Goal: Information Seeking & Learning: Learn about a topic

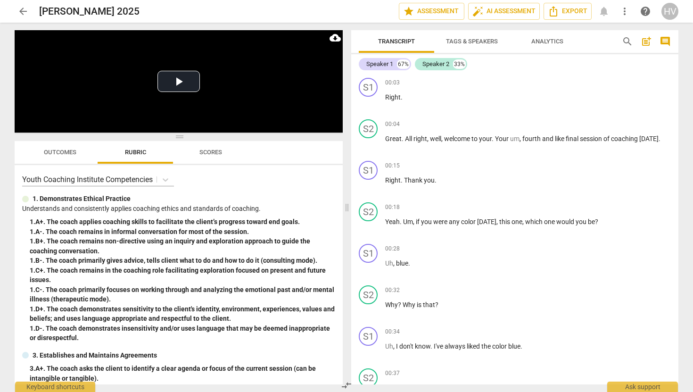
scroll to position [12197, 0]
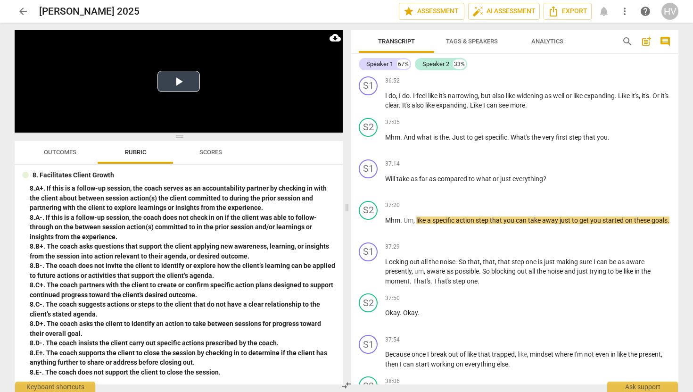
click at [180, 81] on button "Play Video" at bounding box center [178, 81] width 42 height 21
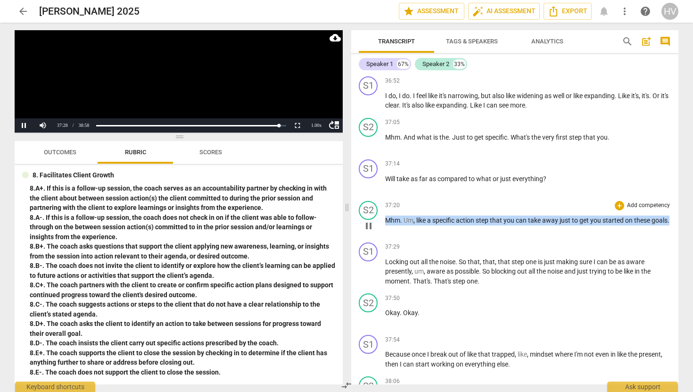
drag, startPoint x: 421, startPoint y: 233, endPoint x: 384, endPoint y: 217, distance: 39.9
click at [384, 217] on div "S2 play_arrow pause 37:20 + Add competency keyboard_arrow_right Mhm . Um , like…" at bounding box center [514, 217] width 327 height 41
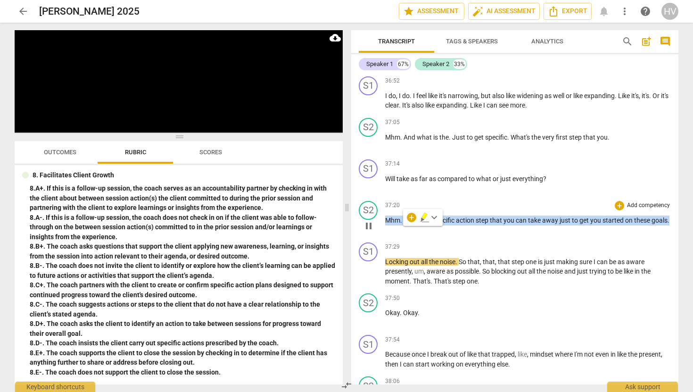
copy p "Mhm . Um , like a specific action step that you can take away just to get you s…"
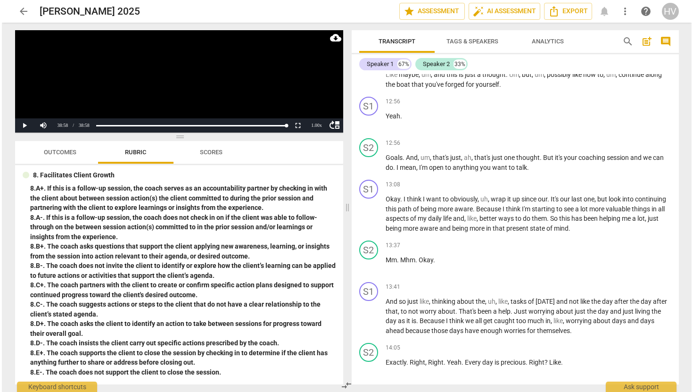
scroll to position [4205, 0]
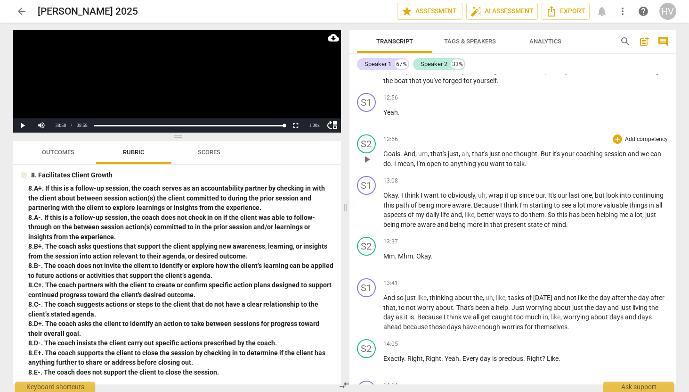
click at [366, 163] on span "play_arrow" at bounding box center [366, 159] width 11 height 11
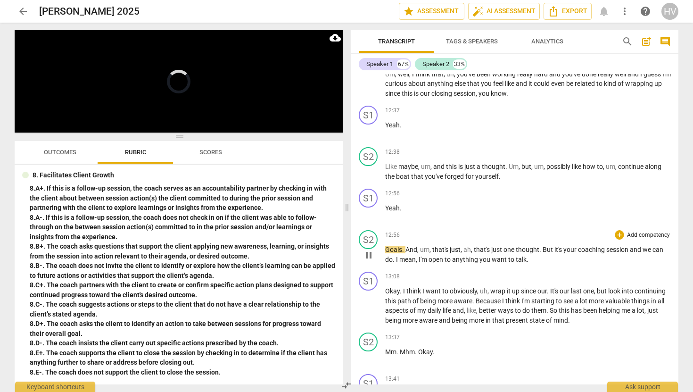
scroll to position [4108, 0]
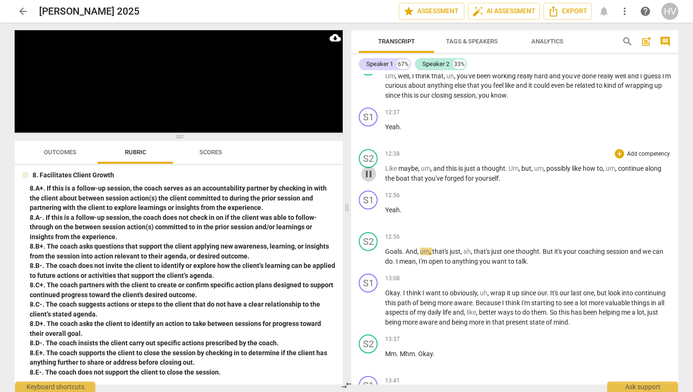
click at [370, 174] on span "pause" at bounding box center [368, 173] width 11 height 11
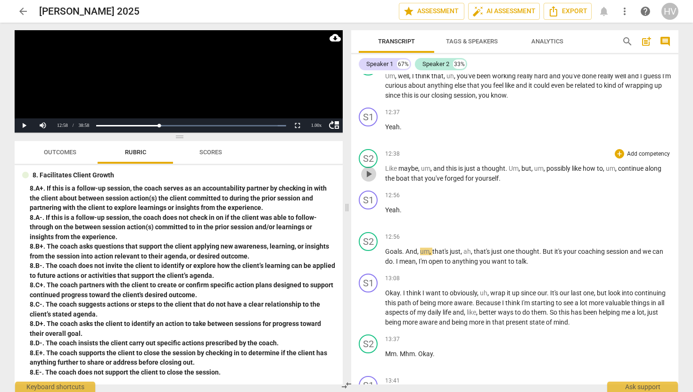
click at [370, 174] on span "play_arrow" at bounding box center [368, 173] width 11 height 11
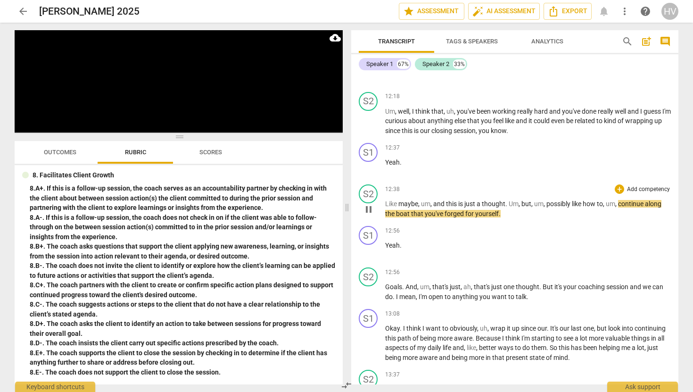
scroll to position [4070, 0]
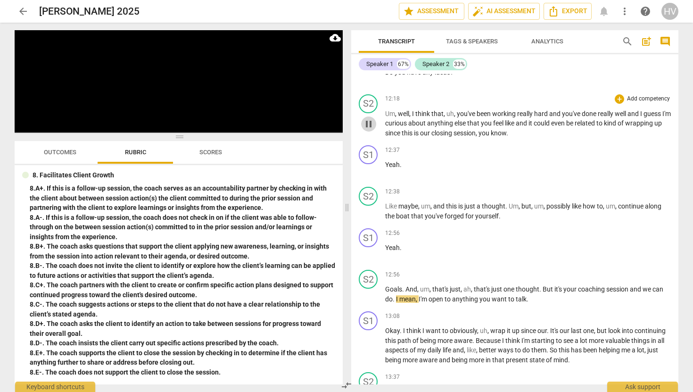
click at [369, 121] on span "pause" at bounding box center [368, 123] width 11 height 11
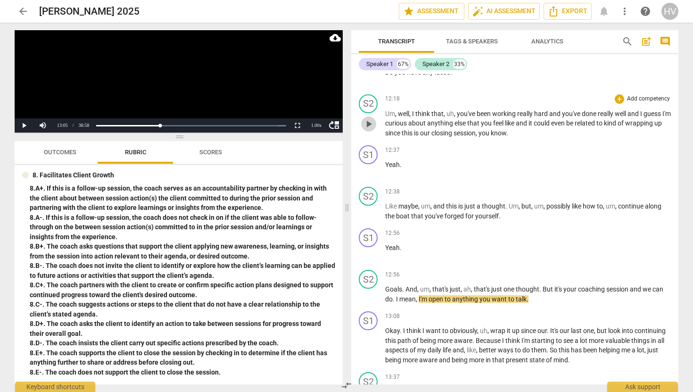
click at [369, 121] on span "play_arrow" at bounding box center [368, 123] width 11 height 11
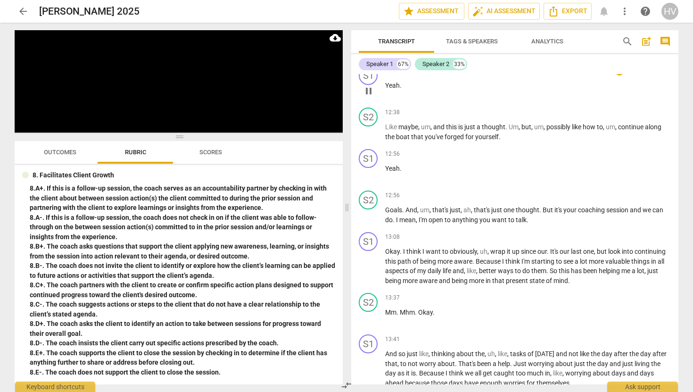
scroll to position [4167, 0]
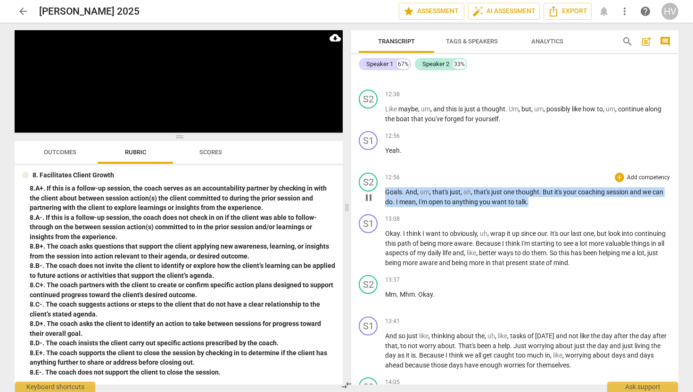
drag, startPoint x: 532, startPoint y: 204, endPoint x: 384, endPoint y: 193, distance: 148.4
click at [385, 193] on p "Goals . And , um , that's just , ah , that's just one thought . But it's your c…" at bounding box center [528, 196] width 286 height 19
copy p "Goals . And , um , that's just , ah , that's just one thought . But it's your c…"
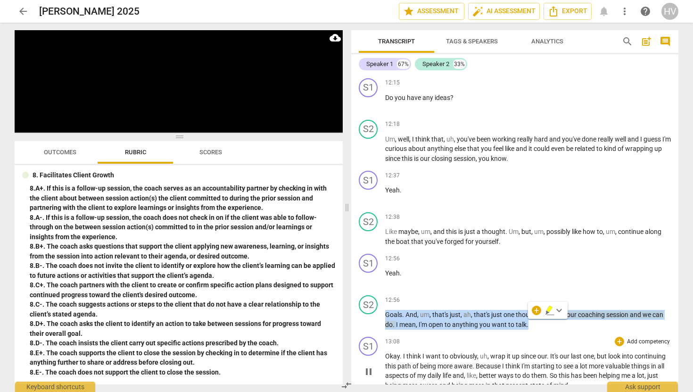
scroll to position [4049, 0]
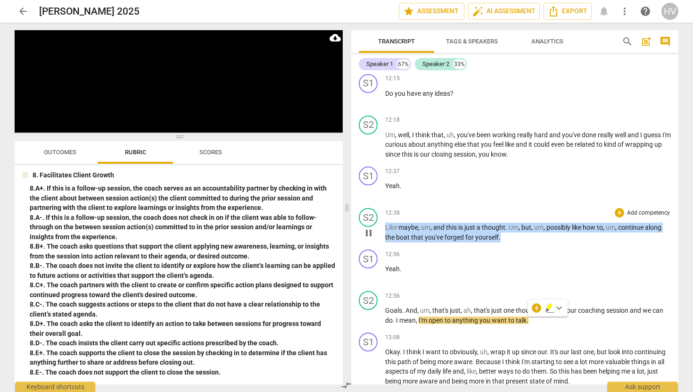
drag, startPoint x: 507, startPoint y: 237, endPoint x: 384, endPoint y: 228, distance: 122.9
click at [385, 228] on p "Like maybe , um , and this is just a thought . Um , but , um , possibly like ho…" at bounding box center [528, 231] width 286 height 19
copy p "Like maybe , um , and this is just a thought . Um , but , um , possibly like ho…"
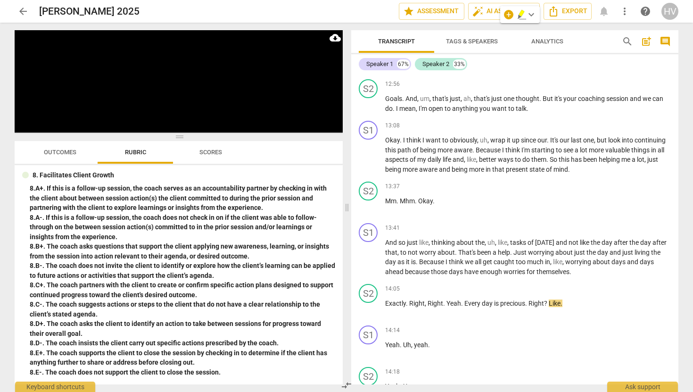
scroll to position [4259, 0]
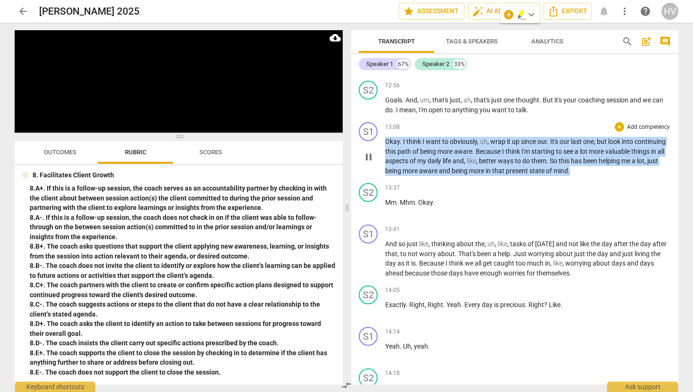
drag, startPoint x: 579, startPoint y: 172, endPoint x: 384, endPoint y: 143, distance: 196.2
click at [385, 143] on p "Okay . I think I want to obviously , uh , wrap it up since our . It's our last …" at bounding box center [528, 156] width 286 height 39
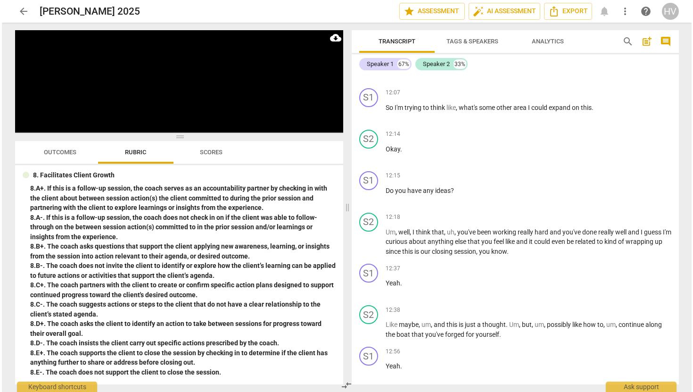
scroll to position [3946, 0]
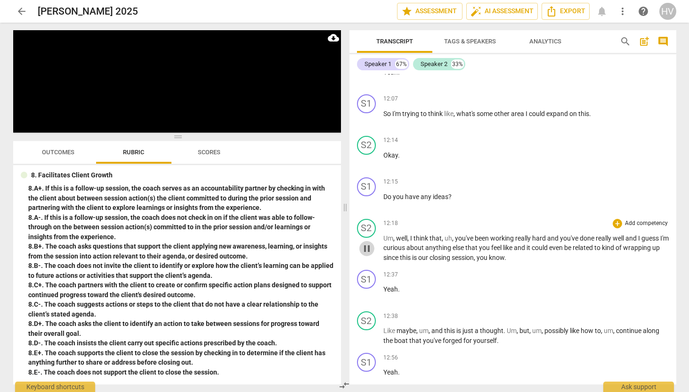
click at [362, 247] on span "pause" at bounding box center [366, 248] width 11 height 11
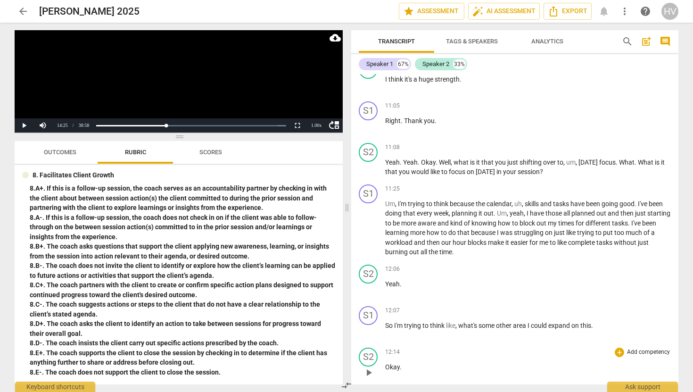
scroll to position [3732, 0]
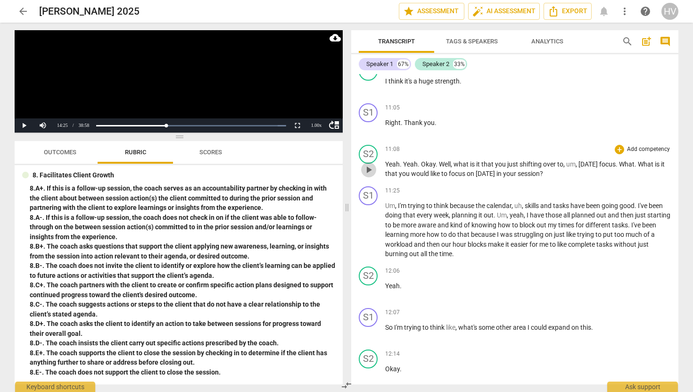
click at [368, 167] on span "play_arrow" at bounding box center [368, 169] width 11 height 11
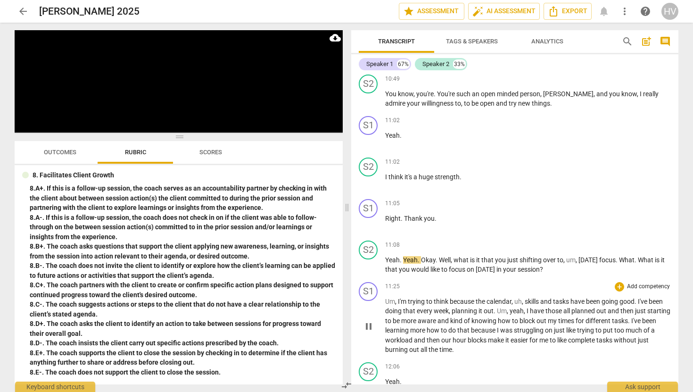
scroll to position [3625, 0]
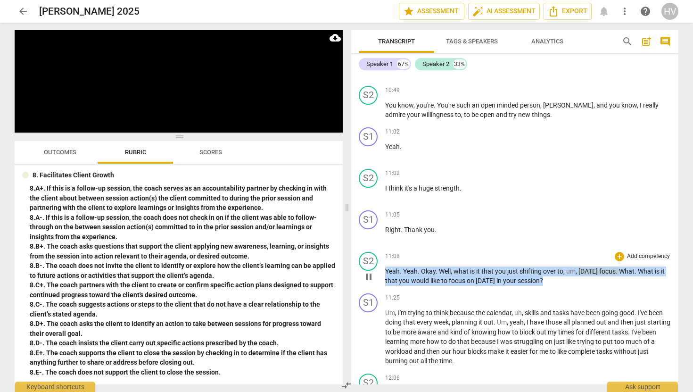
drag, startPoint x: 555, startPoint y: 278, endPoint x: 383, endPoint y: 272, distance: 172.1
click at [383, 272] on div "S2 play_arrow pause 11:08 + Add competency keyboard_arrow_right Yeah . Yeah . O…" at bounding box center [514, 268] width 327 height 41
copy p "Yeah . Yeah . Okay . Well , what is it that you just shifting over to , um , [D…"
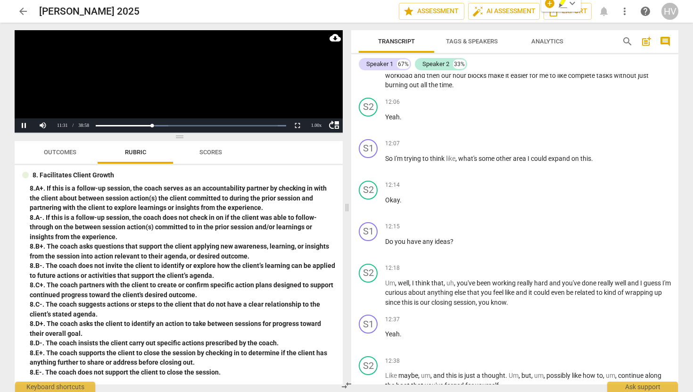
scroll to position [3904, 0]
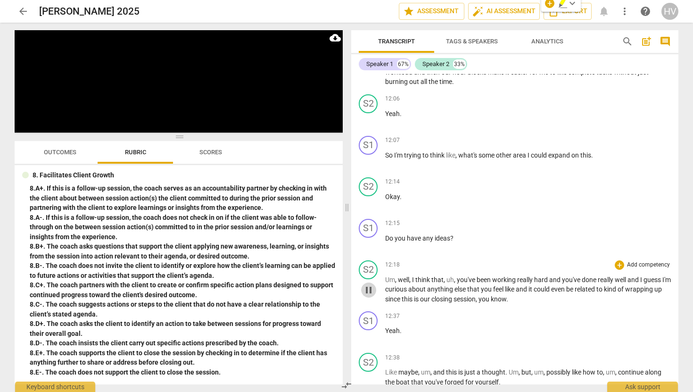
click at [369, 291] on span "pause" at bounding box center [368, 289] width 11 height 11
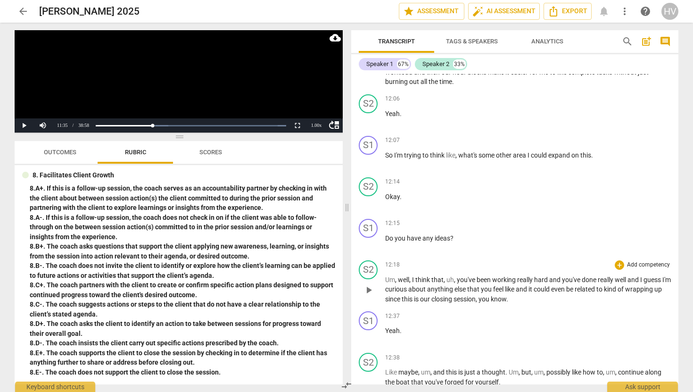
click at [369, 291] on span "play_arrow" at bounding box center [368, 289] width 11 height 11
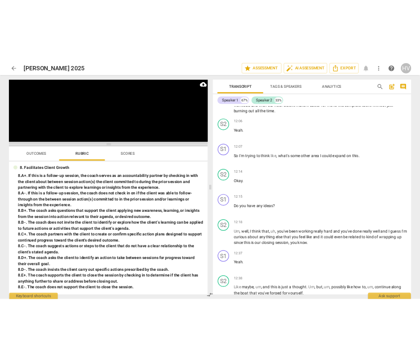
scroll to position [4240, 0]
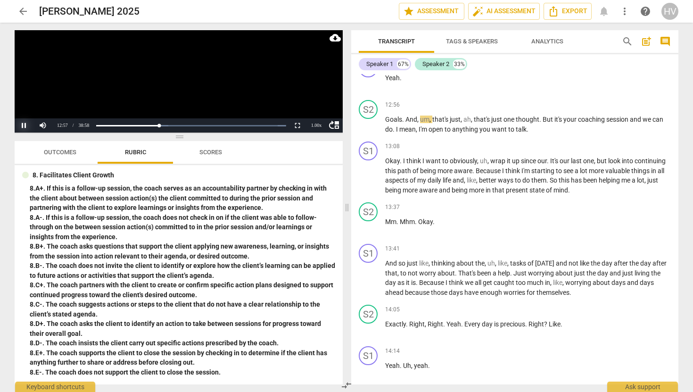
click at [24, 124] on button "Pause" at bounding box center [24, 125] width 19 height 14
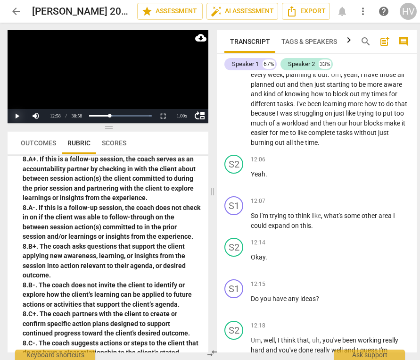
scroll to position [4344, 0]
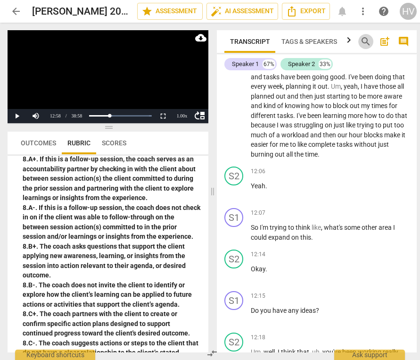
click at [363, 40] on span "search" at bounding box center [365, 41] width 11 height 11
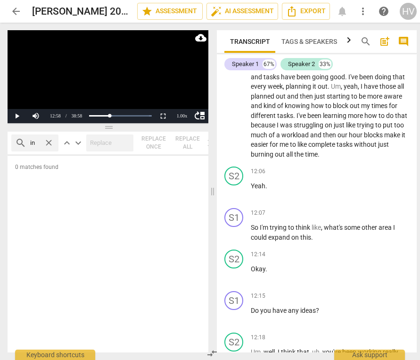
scroll to position [0, 0]
type input "i"
click at [338, 71] on span "because" at bounding box center [328, 67] width 26 height 8
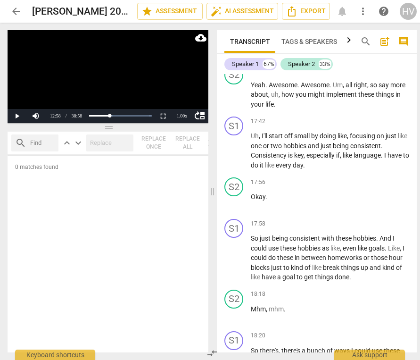
scroll to position [4234, 0]
